Goal: Task Accomplishment & Management: Manage account settings

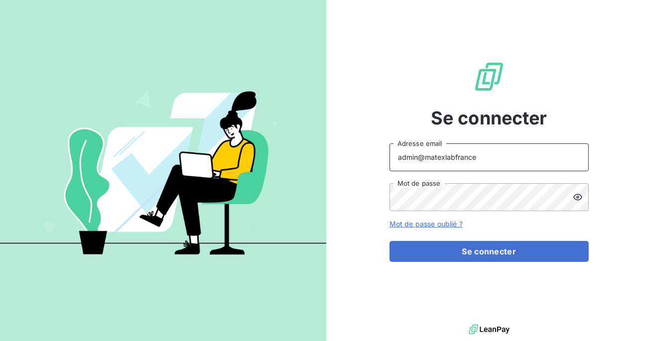
click at [477, 161] on input "admin@matexlabfrance" at bounding box center [489, 158] width 199 height 28
type input "admin@metenergiefrance"
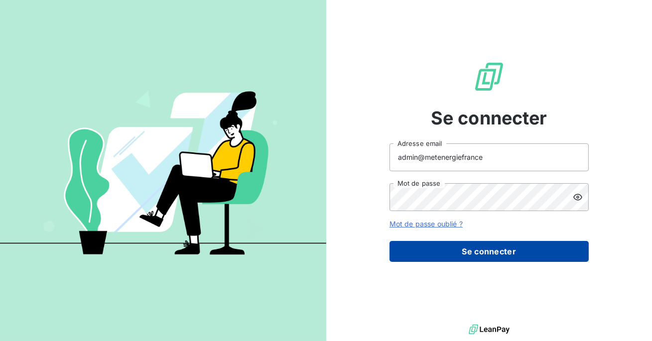
click at [477, 246] on button "Se connecter" at bounding box center [489, 251] width 199 height 21
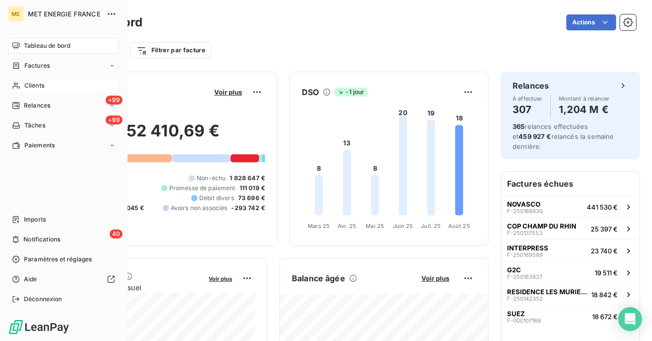
click at [29, 87] on span "Clients" at bounding box center [34, 85] width 20 height 9
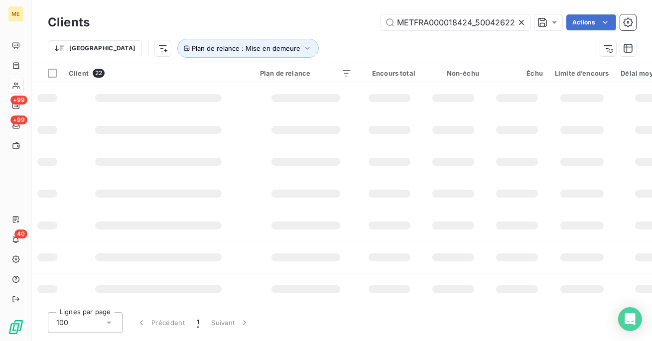
scroll to position [0, 30]
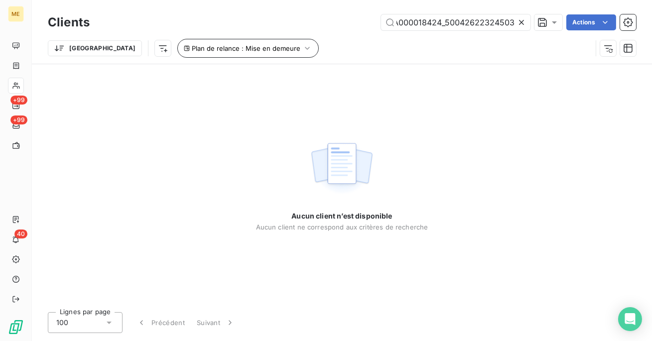
type input "METFRA000018424_50042622324503"
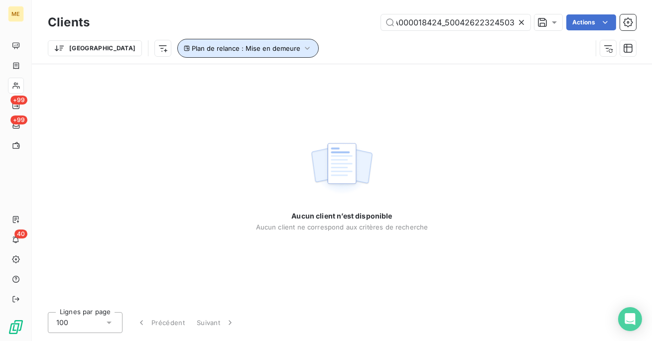
click at [230, 57] on button "Plan de relance : Mise en demeure" at bounding box center [248, 48] width 142 height 19
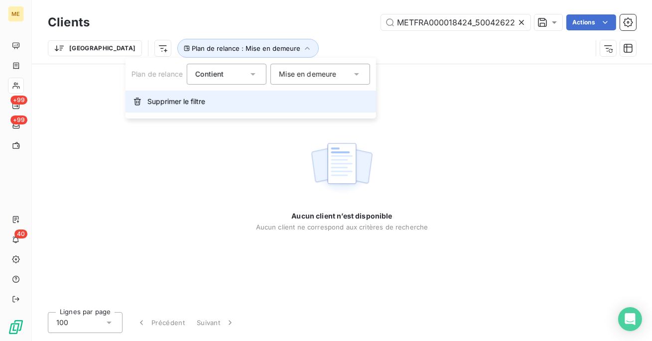
click at [208, 97] on button "Supprimer le filtre" at bounding box center [251, 102] width 251 height 22
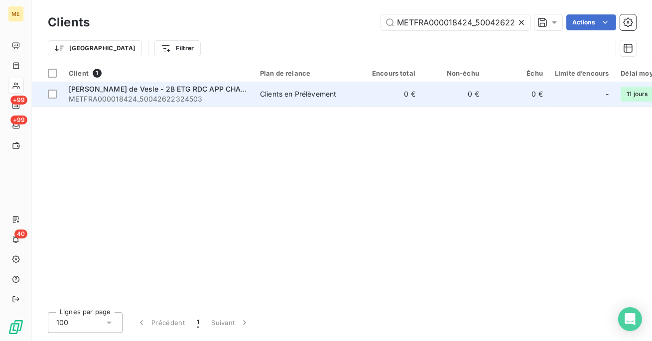
click at [356, 90] on td "Clients en Prélèvement" at bounding box center [306, 94] width 104 height 24
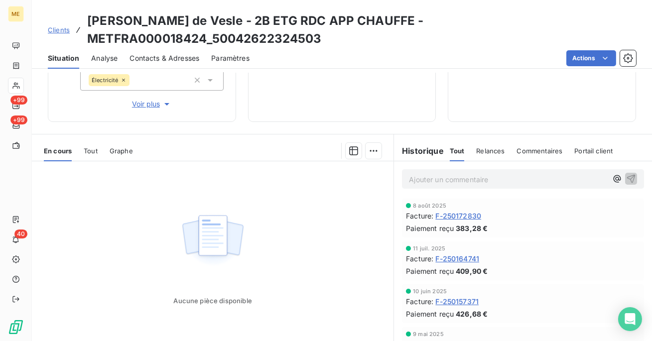
scroll to position [162, 0]
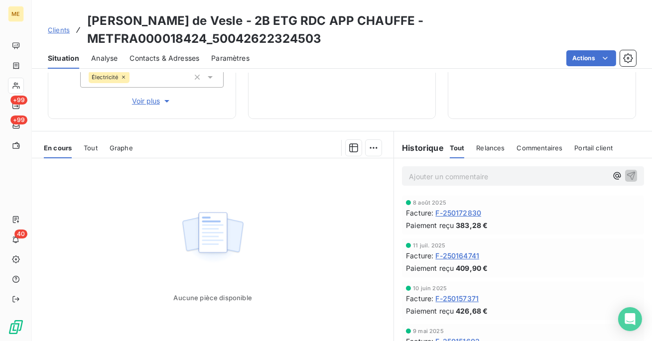
click at [485, 147] on span "Relances" at bounding box center [490, 148] width 28 height 8
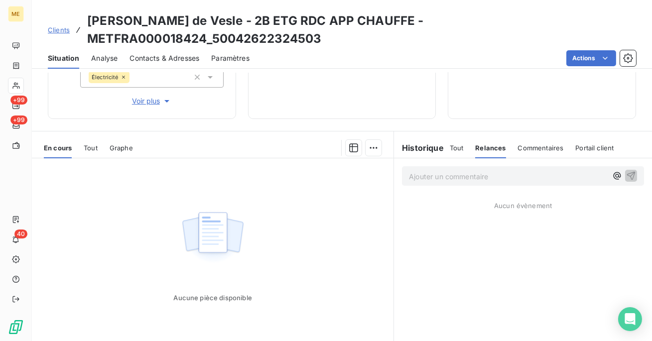
click at [531, 152] on div "Commentaires" at bounding box center [541, 148] width 46 height 21
click at [457, 138] on div "Tout" at bounding box center [457, 148] width 14 height 21
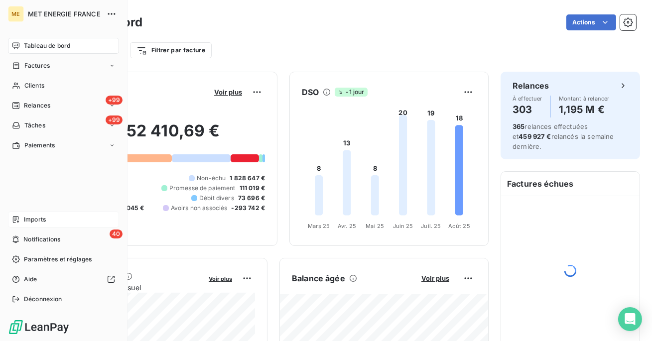
click at [50, 225] on div "Imports" at bounding box center [63, 220] width 111 height 16
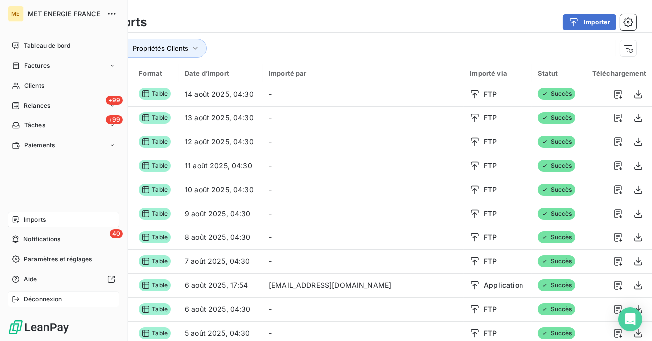
click at [38, 299] on span "Déconnexion" at bounding box center [43, 299] width 38 height 9
